Goal: Information Seeking & Learning: Learn about a topic

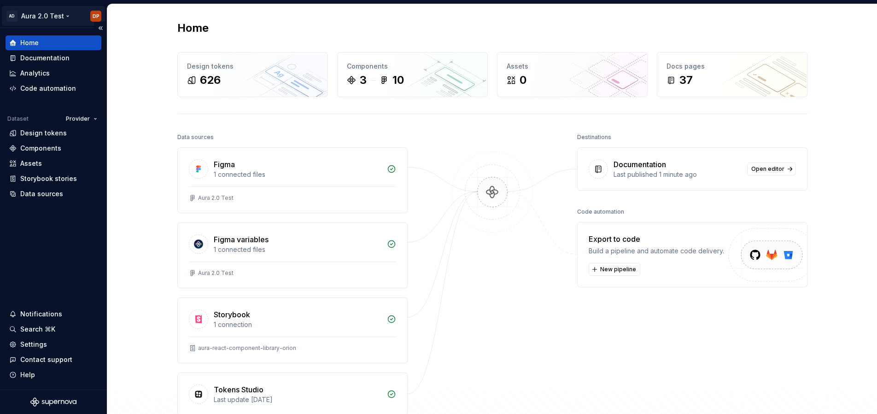
click at [49, 17] on html "AD Aura 2.0 Test DP Home Documentation Analytics Code automation Dataset Provid…" at bounding box center [438, 207] width 877 height 414
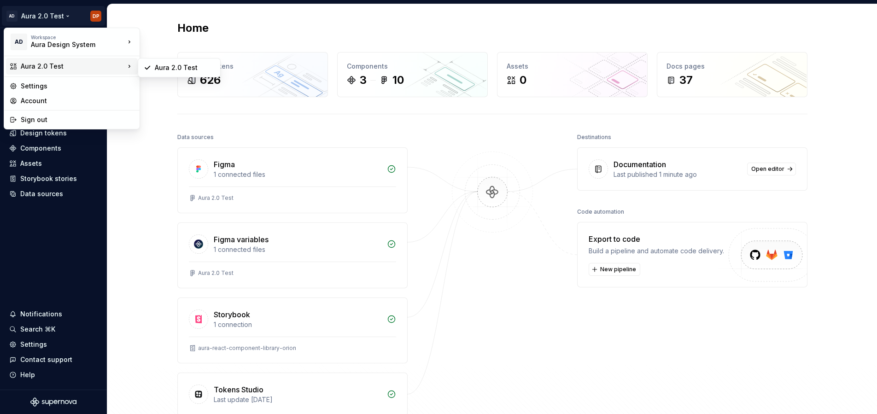
click at [48, 64] on div "Aura 2.0 Test" at bounding box center [73, 66] width 104 height 9
click at [81, 216] on html "AD Aura 2.0 Test DP Home Documentation Analytics Code automation Dataset Provid…" at bounding box center [438, 207] width 877 height 414
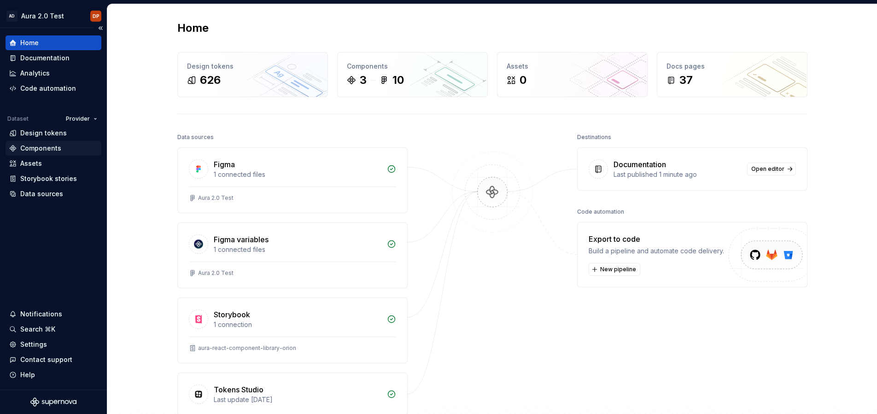
click at [33, 151] on div "Components" at bounding box center [40, 148] width 41 height 9
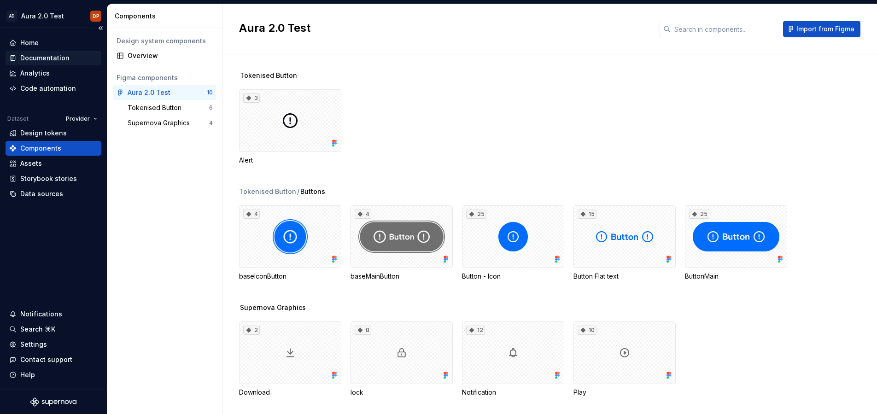
click at [41, 58] on div "Documentation" at bounding box center [44, 57] width 49 height 9
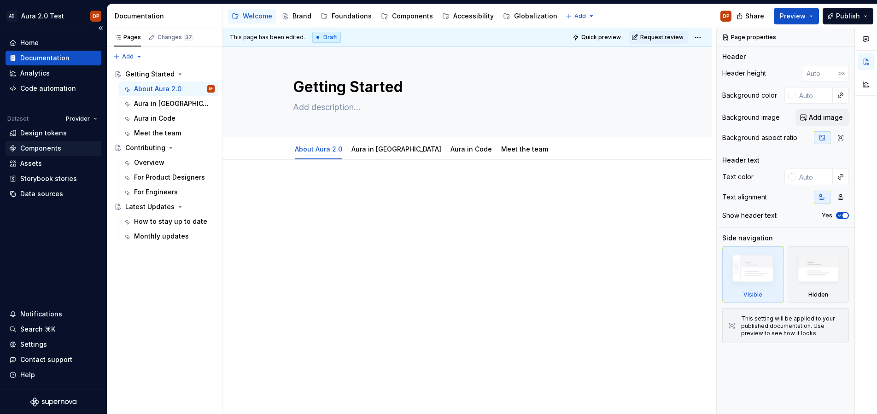
click at [28, 149] on div "Components" at bounding box center [40, 148] width 41 height 9
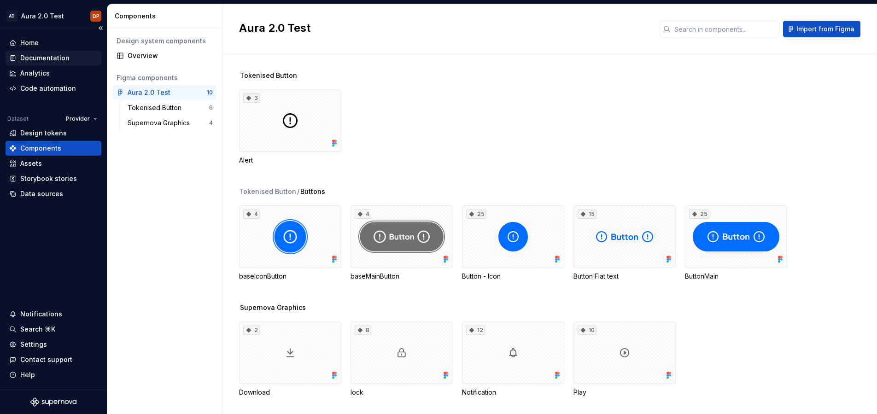
click at [54, 59] on div "Documentation" at bounding box center [44, 57] width 49 height 9
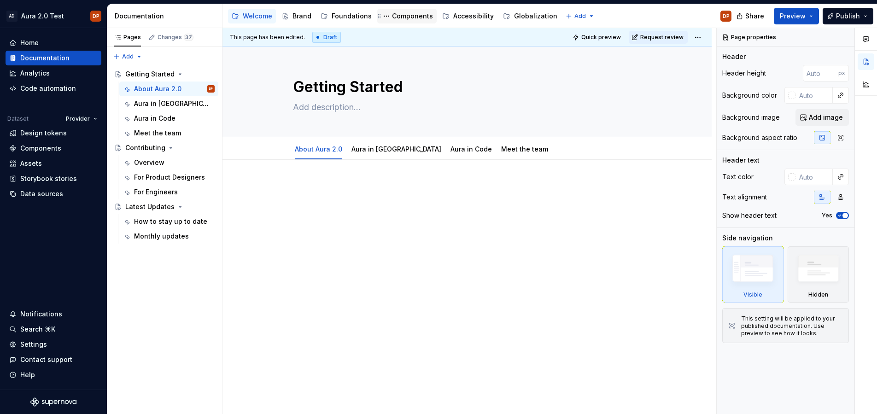
click at [392, 17] on div "Components" at bounding box center [412, 16] width 41 height 9
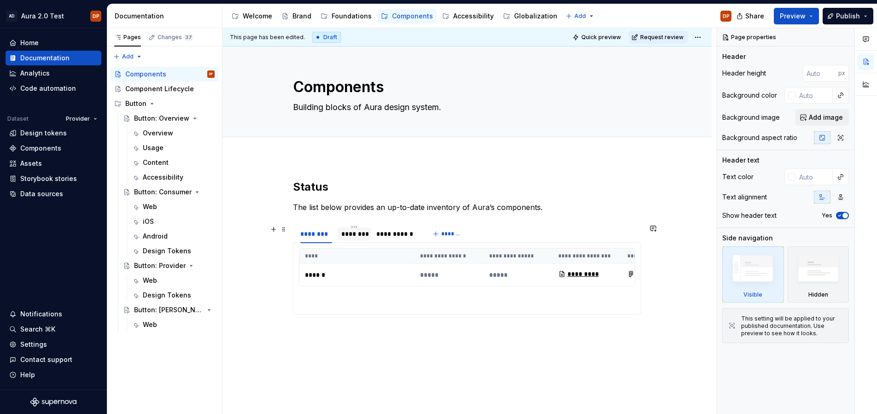
click at [362, 232] on div "********" at bounding box center [354, 233] width 26 height 9
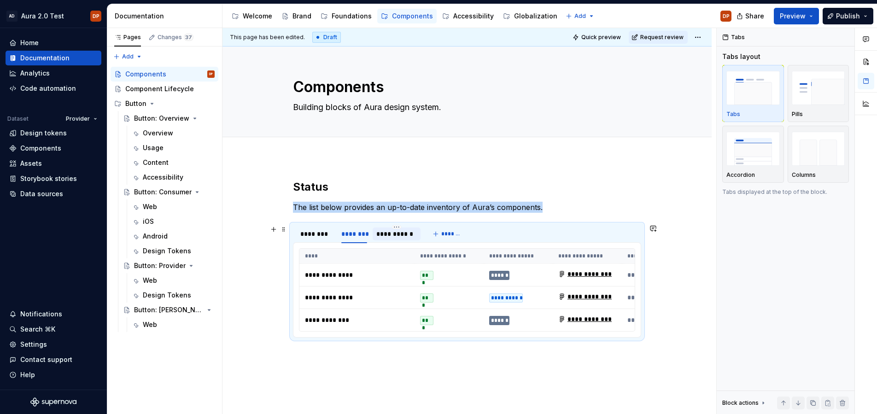
click at [393, 230] on div "**********" at bounding box center [396, 233] width 41 height 9
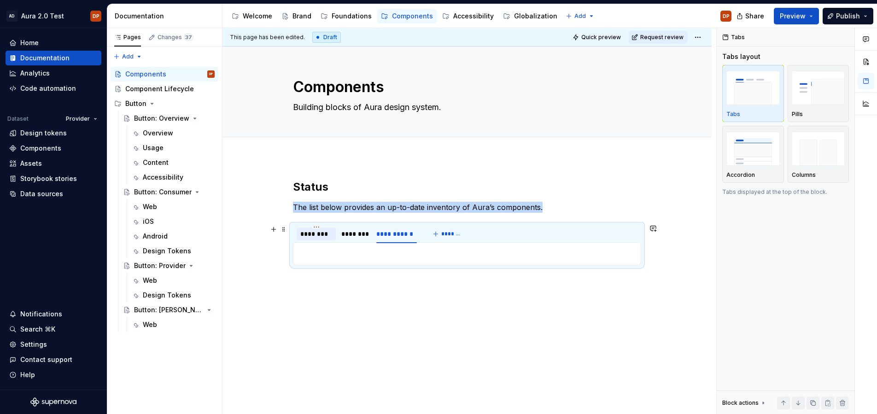
click at [297, 232] on div "********" at bounding box center [315, 233] width 39 height 13
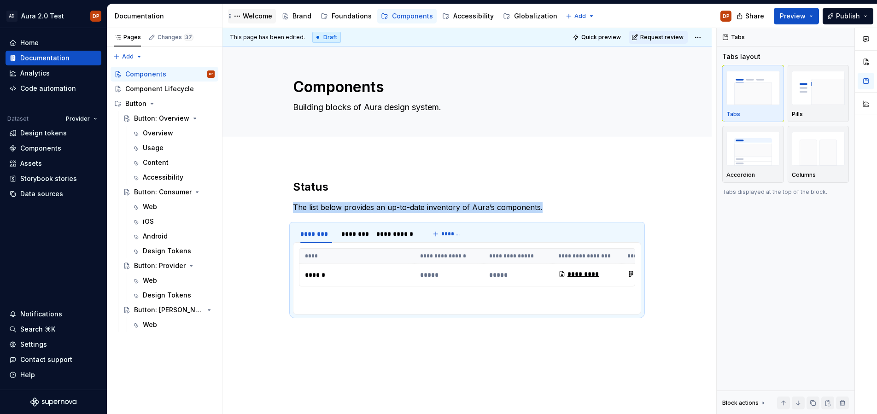
click at [253, 18] on div "Welcome" at bounding box center [257, 16] width 29 height 9
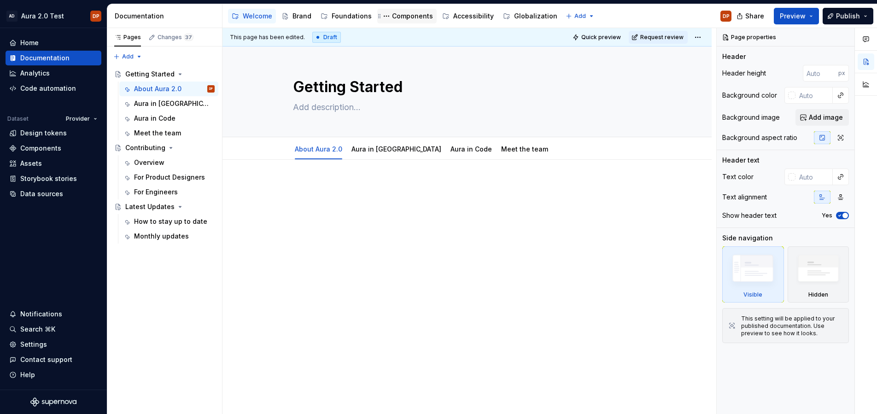
click at [413, 17] on div "Components" at bounding box center [412, 16] width 41 height 9
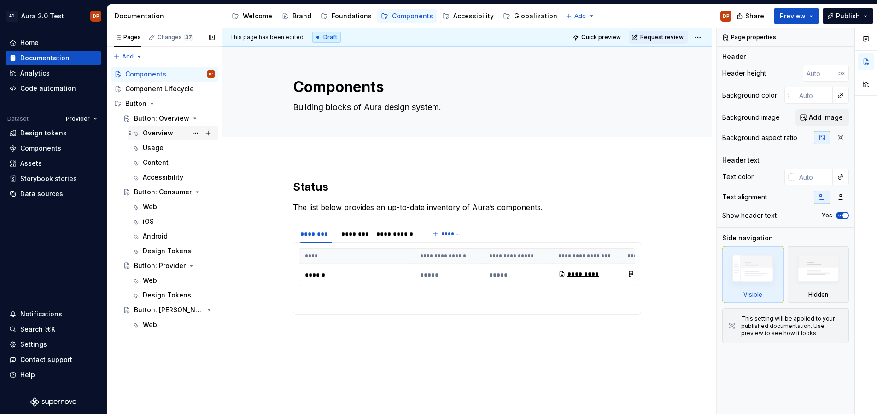
click at [153, 128] on div "Overview" at bounding box center [158, 132] width 30 height 9
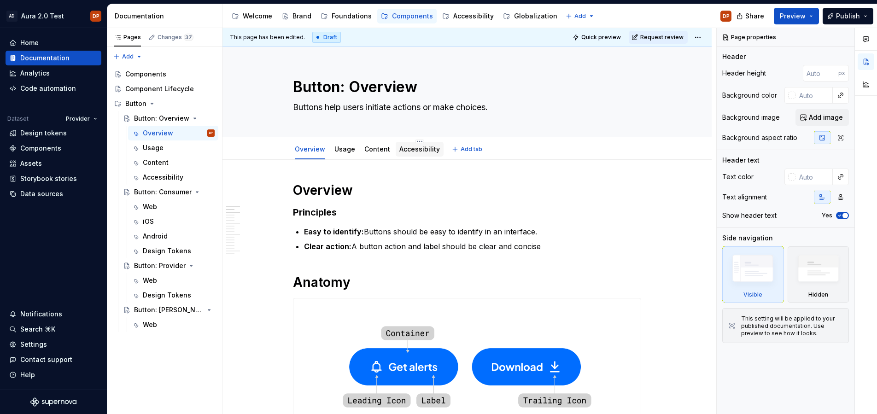
click at [405, 148] on link "Accessibility" at bounding box center [419, 149] width 41 height 8
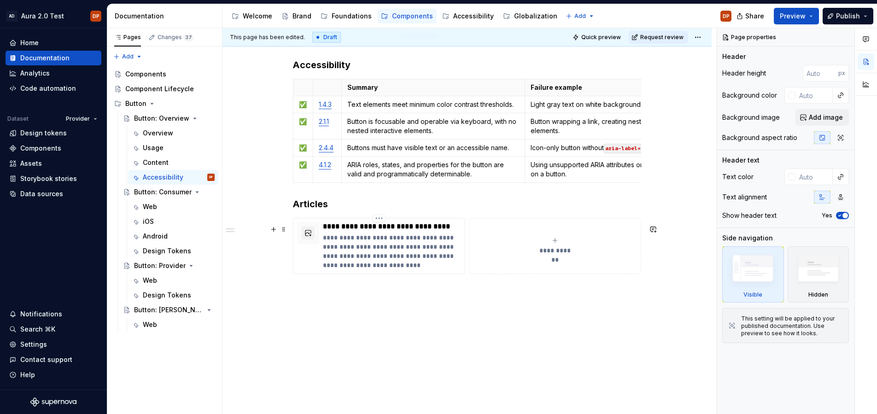
scroll to position [127, 0]
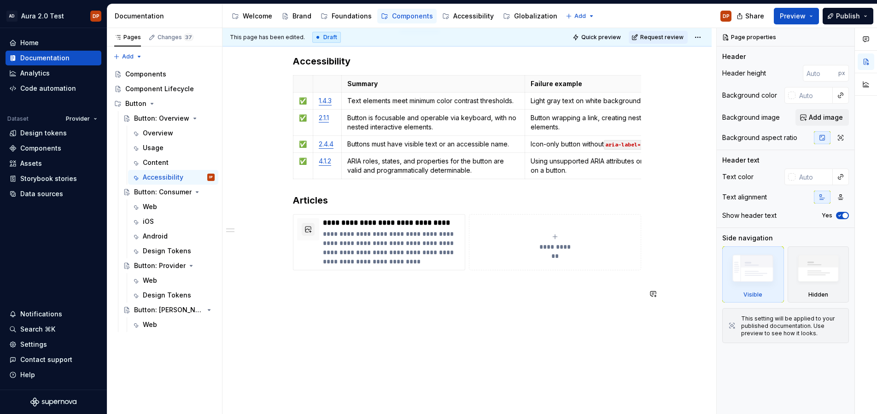
click at [368, 303] on div "**********" at bounding box center [467, 179] width 348 height 249
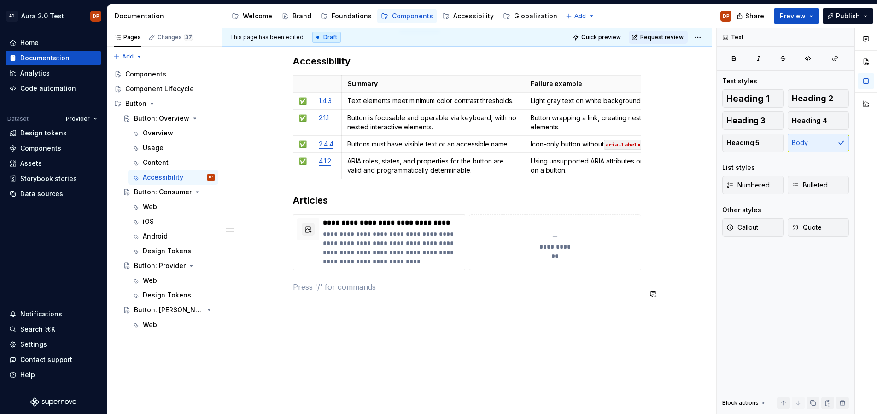
click at [364, 321] on div "**********" at bounding box center [466, 230] width 489 height 395
click at [151, 206] on div "Web" at bounding box center [150, 206] width 14 height 9
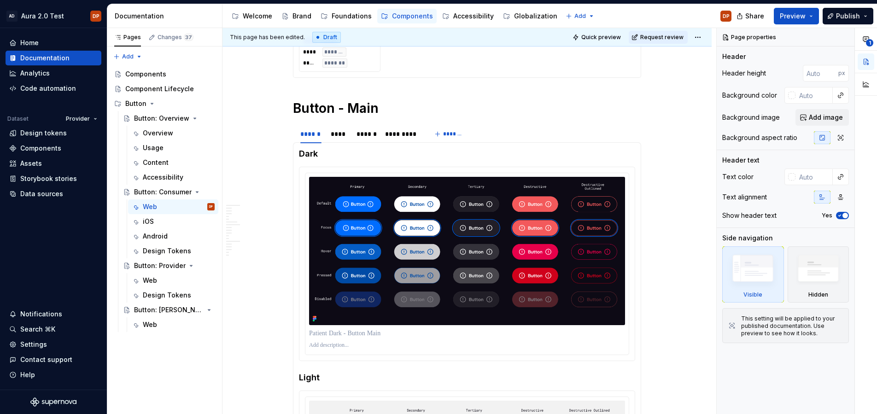
scroll to position [837, 0]
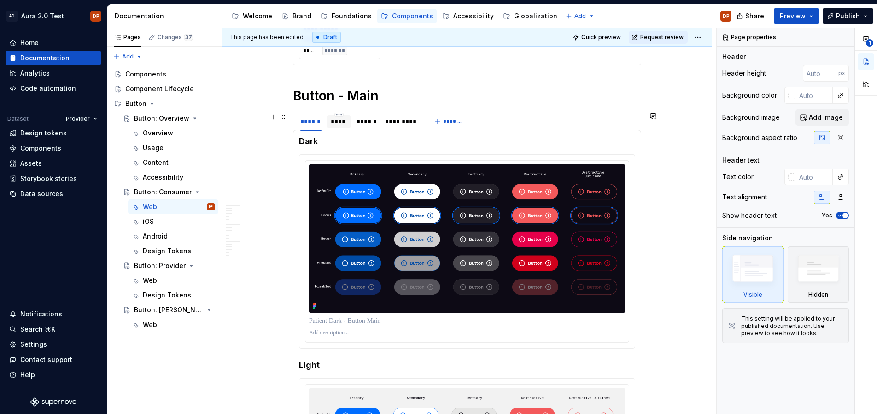
click at [340, 127] on div "****" at bounding box center [339, 121] width 24 height 13
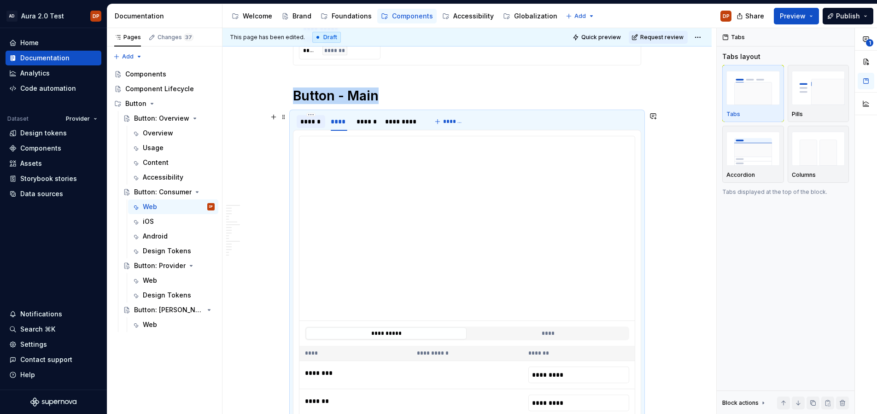
click at [318, 125] on div "******" at bounding box center [310, 121] width 21 height 9
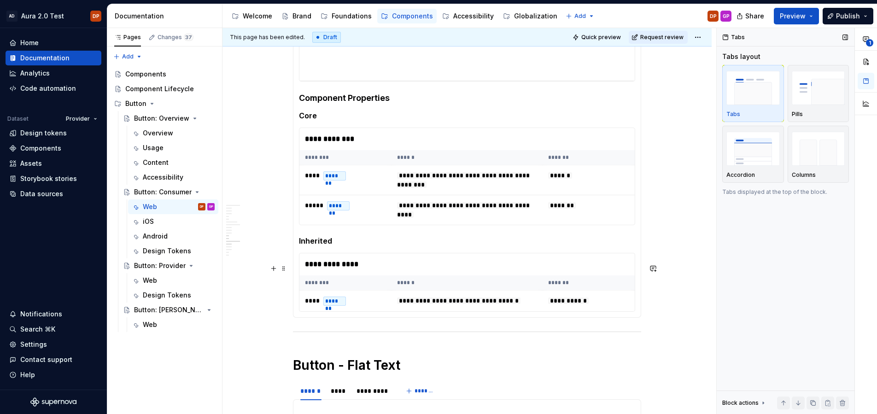
scroll to position [2797, 0]
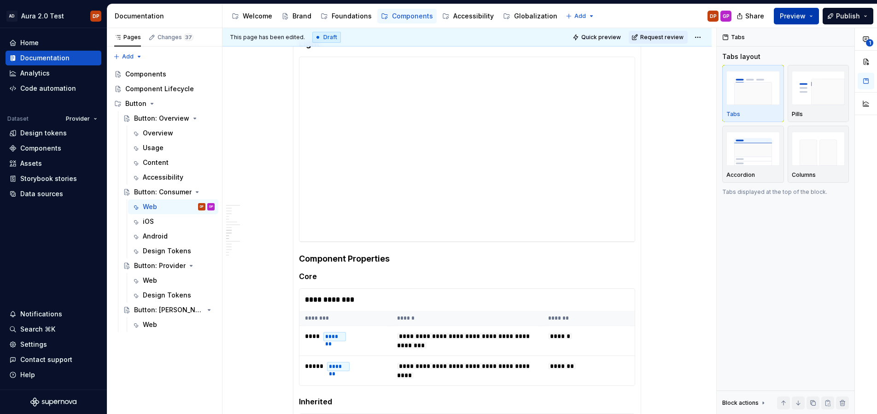
click at [807, 18] on button "Preview" at bounding box center [795, 16] width 45 height 17
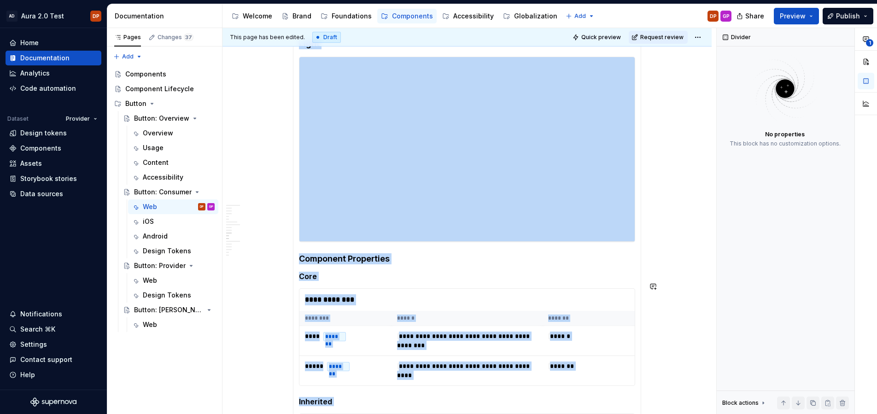
scroll to position [2898, 0]
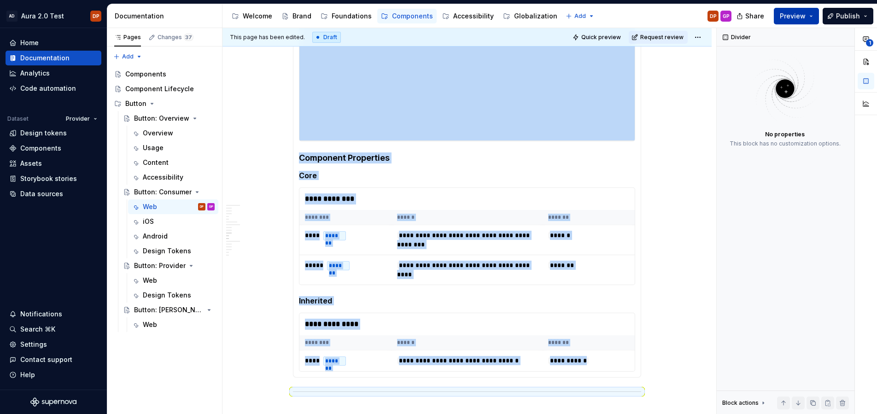
click at [810, 18] on button "Preview" at bounding box center [795, 16] width 45 height 17
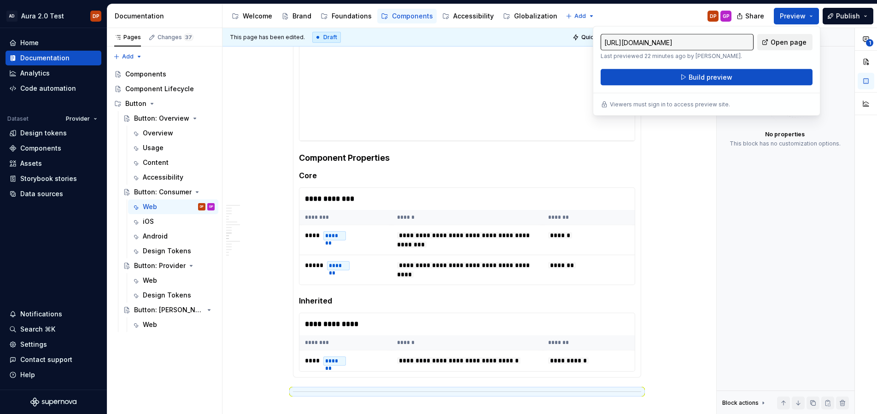
click at [796, 40] on span "Open page" at bounding box center [788, 42] width 36 height 9
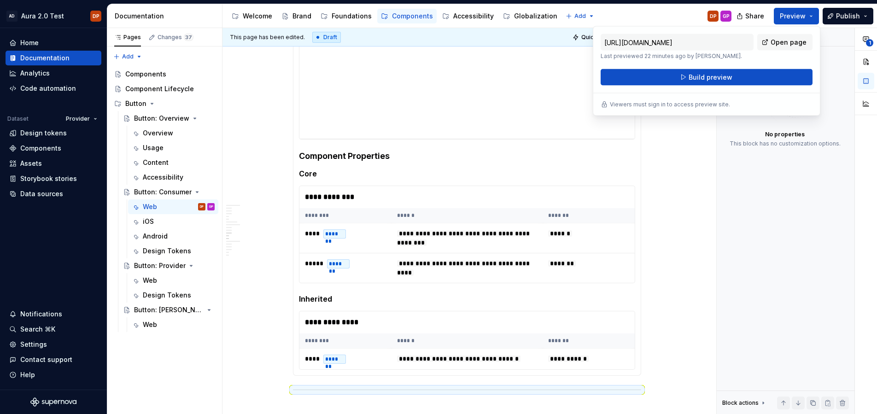
scroll to position [2900, 0]
click at [744, 191] on div "Divider No properties This block has no customization options. Block actions Mo…" at bounding box center [785, 221] width 138 height 386
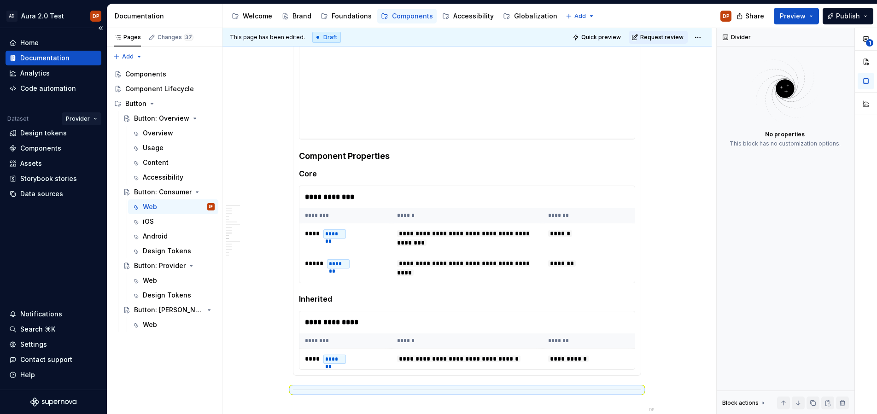
click at [83, 117] on html "AD Aura 2.0 Test DP Home Documentation Analytics Code automation Dataset Provid…" at bounding box center [438, 207] width 877 height 414
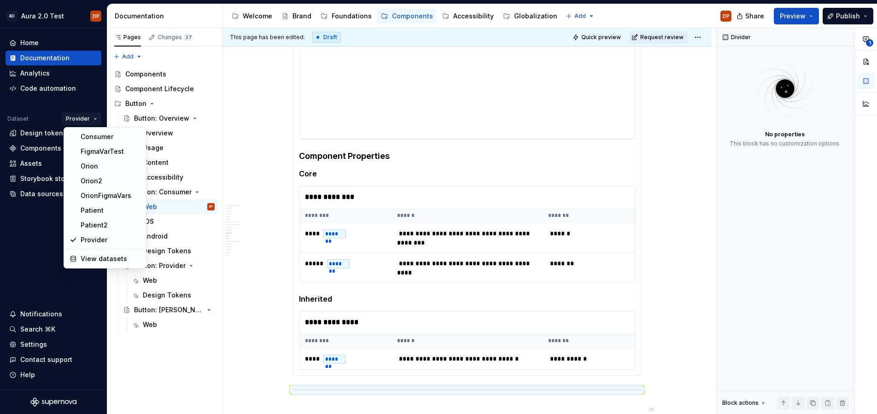
click at [33, 119] on html "AD Aura 2.0 Test DP Home Documentation Analytics Code automation Dataset Provid…" at bounding box center [438, 207] width 877 height 414
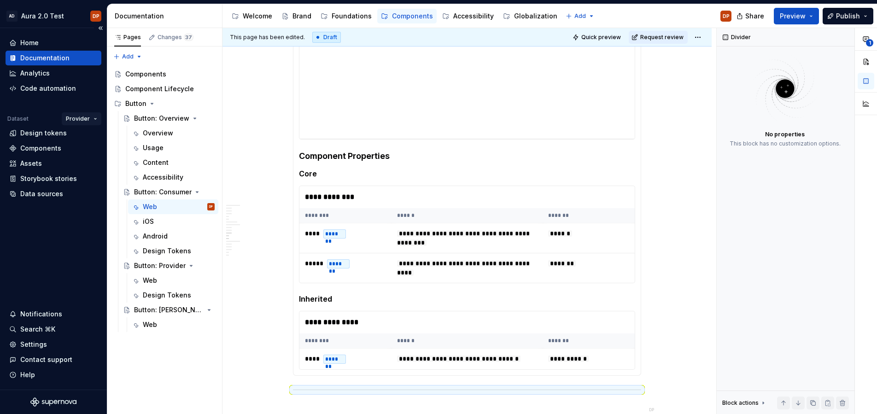
click at [87, 115] on html "AD Aura 2.0 Test DP Home Documentation Analytics Code automation Dataset Provid…" at bounding box center [438, 207] width 877 height 414
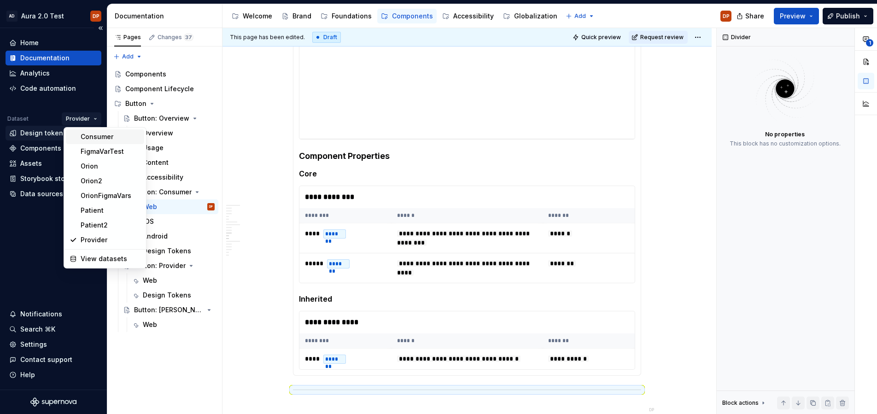
click at [91, 139] on div "Consumer" at bounding box center [111, 136] width 60 height 9
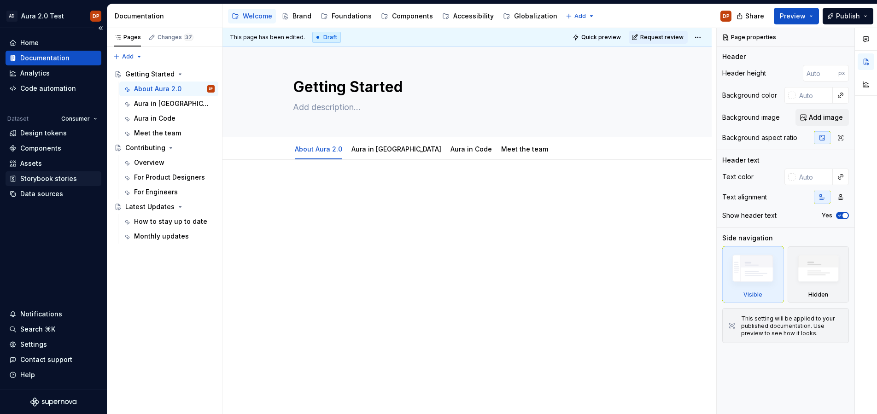
click at [44, 178] on div "Storybook stories" at bounding box center [48, 178] width 57 height 9
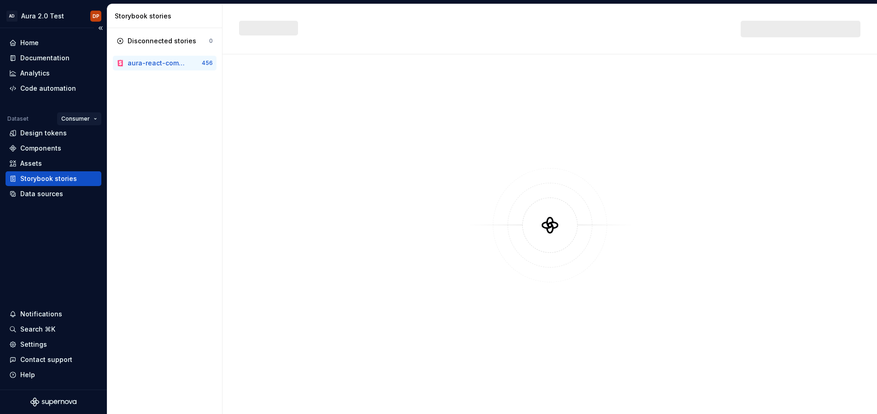
click at [92, 119] on html "AD Aura 2.0 Test DP Home Documentation Analytics Code automation Dataset Consum…" at bounding box center [438, 207] width 877 height 414
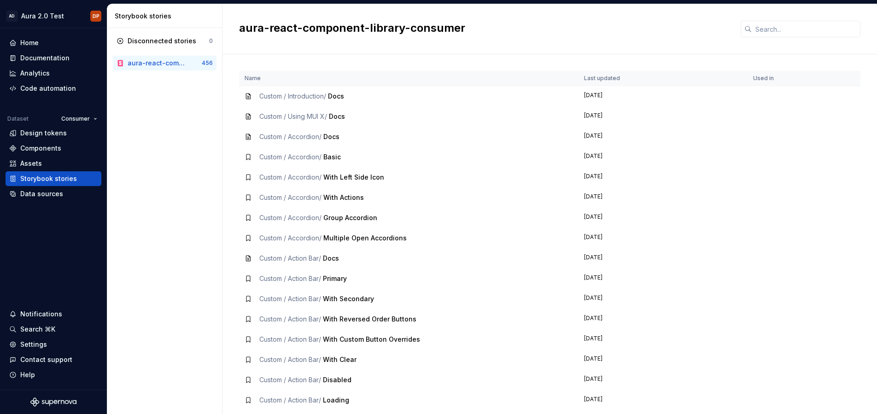
click at [45, 136] on html "AD Aura 2.0 Test DP Home Documentation Analytics Code automation Dataset Consum…" at bounding box center [438, 207] width 877 height 414
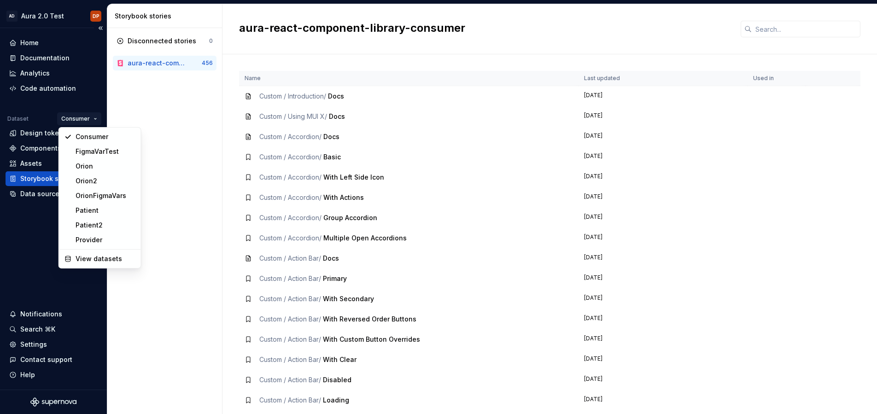
click at [83, 122] on html "AD Aura 2.0 Test DP Home Documentation Analytics Code automation Dataset Consum…" at bounding box center [438, 207] width 877 height 414
click at [95, 168] on div "Orion" at bounding box center [106, 166] width 60 height 9
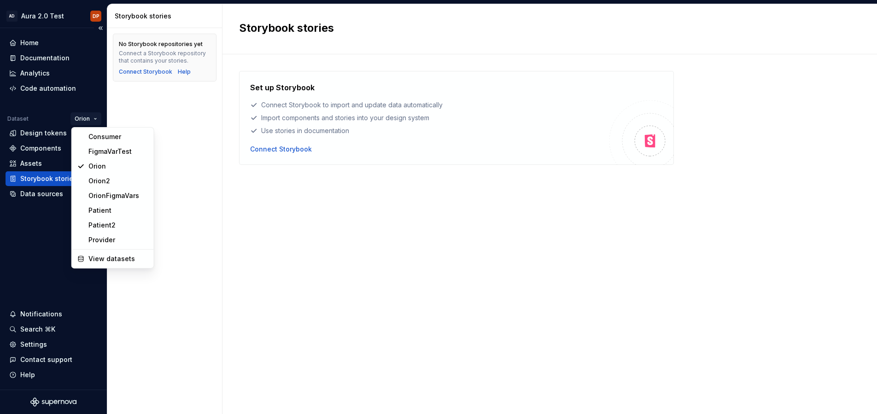
click at [84, 116] on html "AD Aura 2.0 Test DP Home Documentation Analytics Code automation Dataset Orion …" at bounding box center [438, 207] width 877 height 414
click at [98, 135] on div "Consumer" at bounding box center [118, 136] width 60 height 9
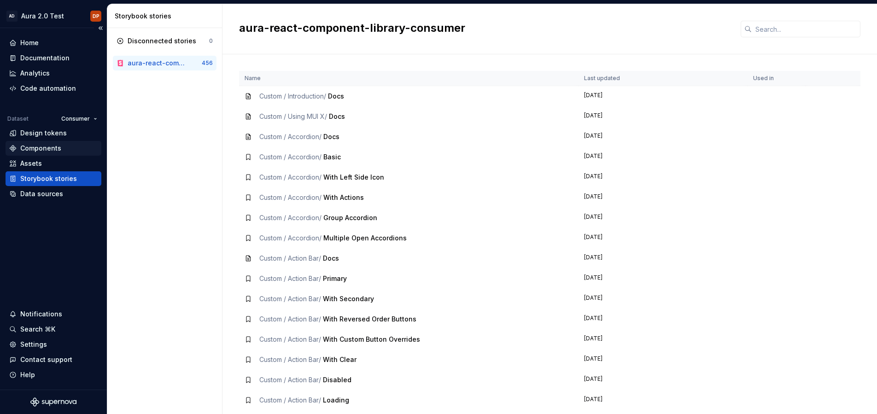
click at [33, 147] on div "Components" at bounding box center [40, 148] width 41 height 9
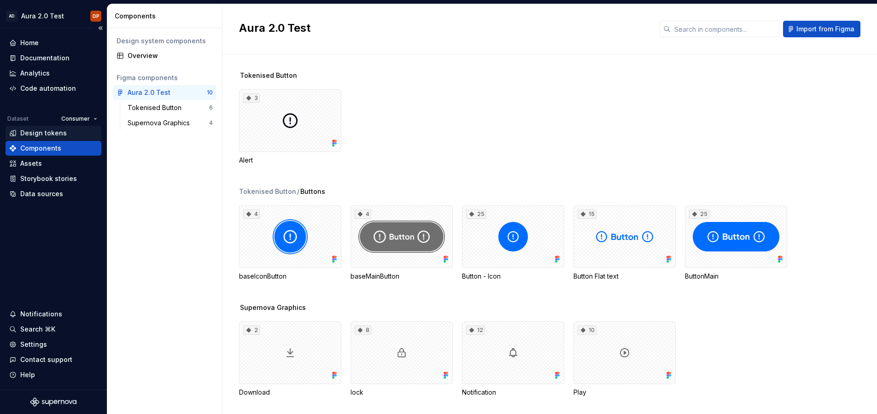
click at [45, 131] on div "Design tokens" at bounding box center [43, 132] width 46 height 9
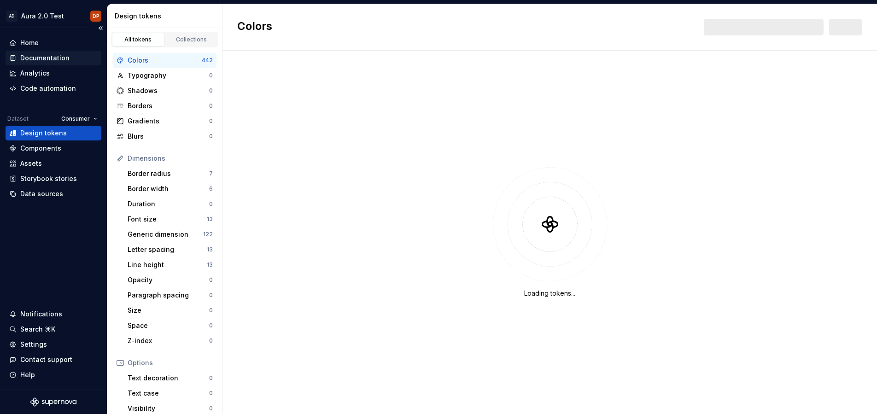
click at [40, 54] on div "Documentation" at bounding box center [44, 57] width 49 height 9
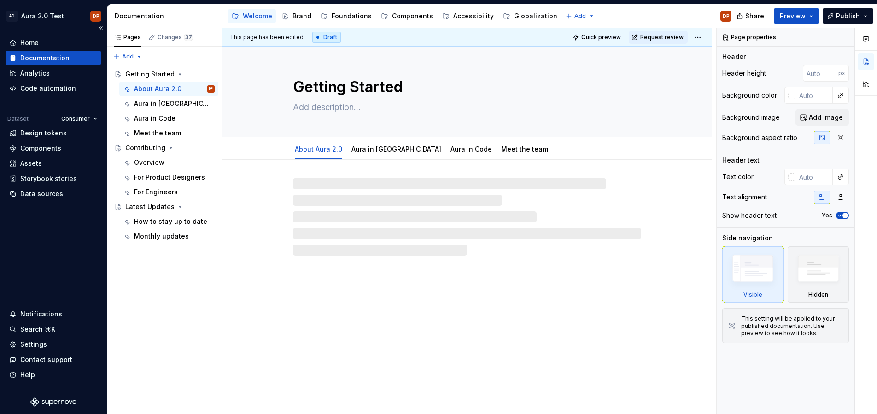
type textarea "*"
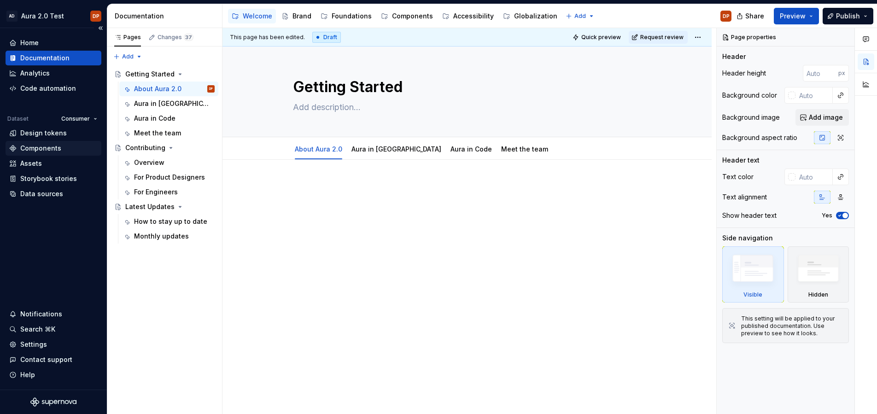
click at [33, 144] on div "Components" at bounding box center [40, 148] width 41 height 9
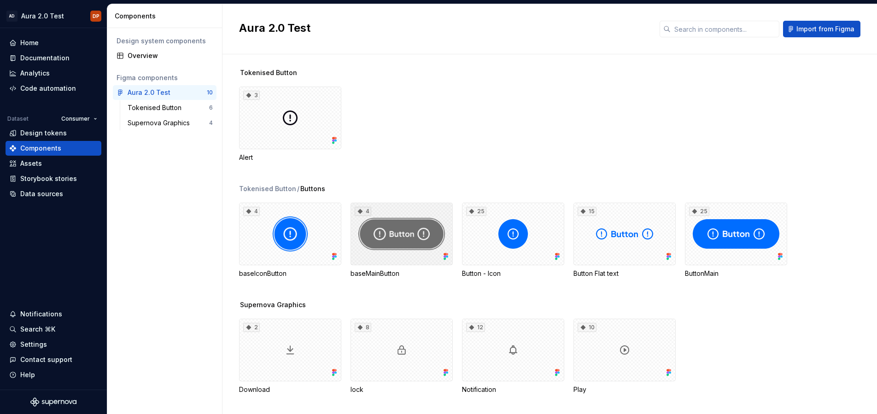
scroll to position [5, 0]
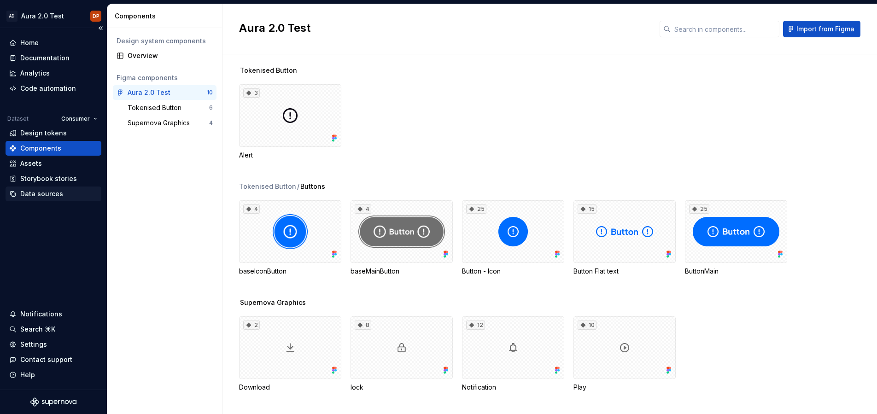
click at [53, 194] on div "Data sources" at bounding box center [41, 193] width 43 height 9
